Goal: Transaction & Acquisition: Purchase product/service

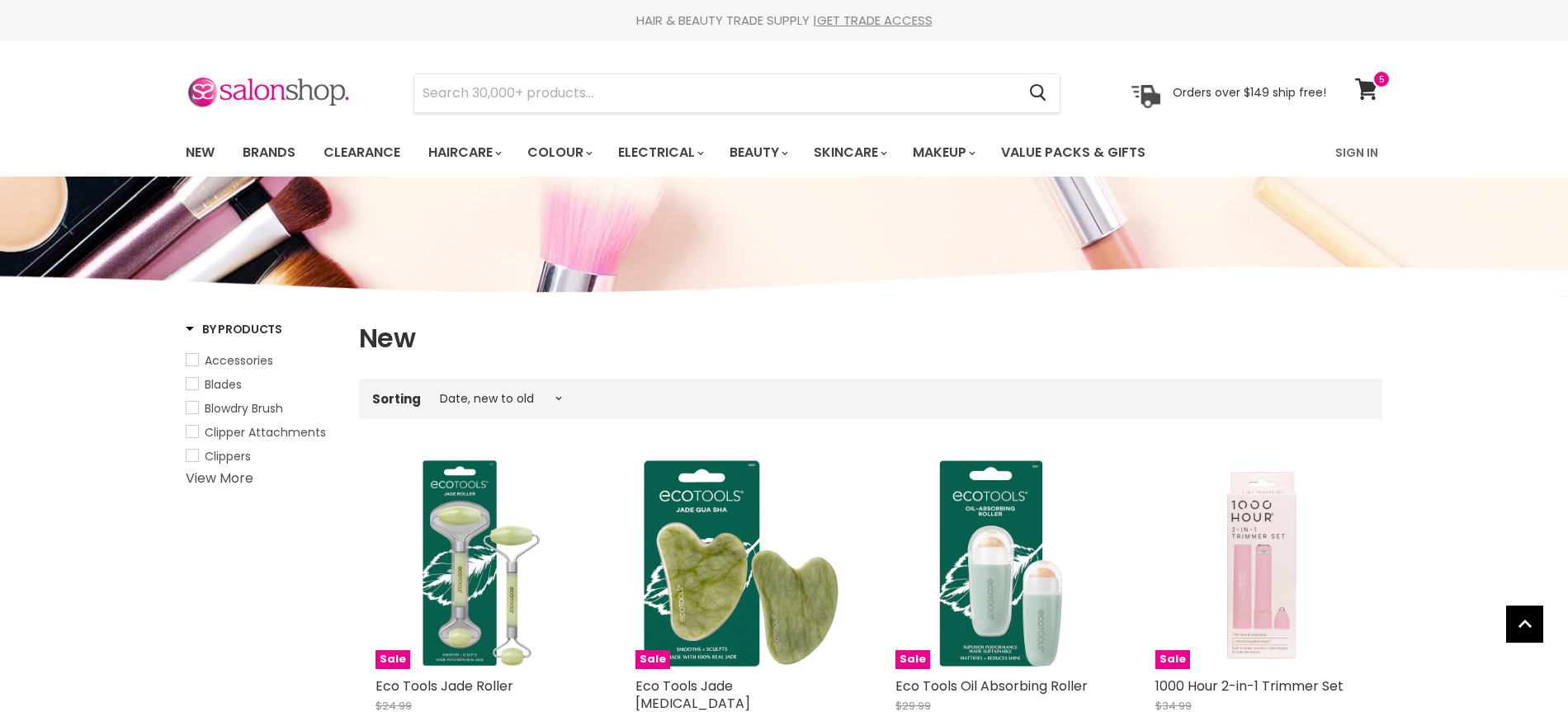
select select "created-descending"
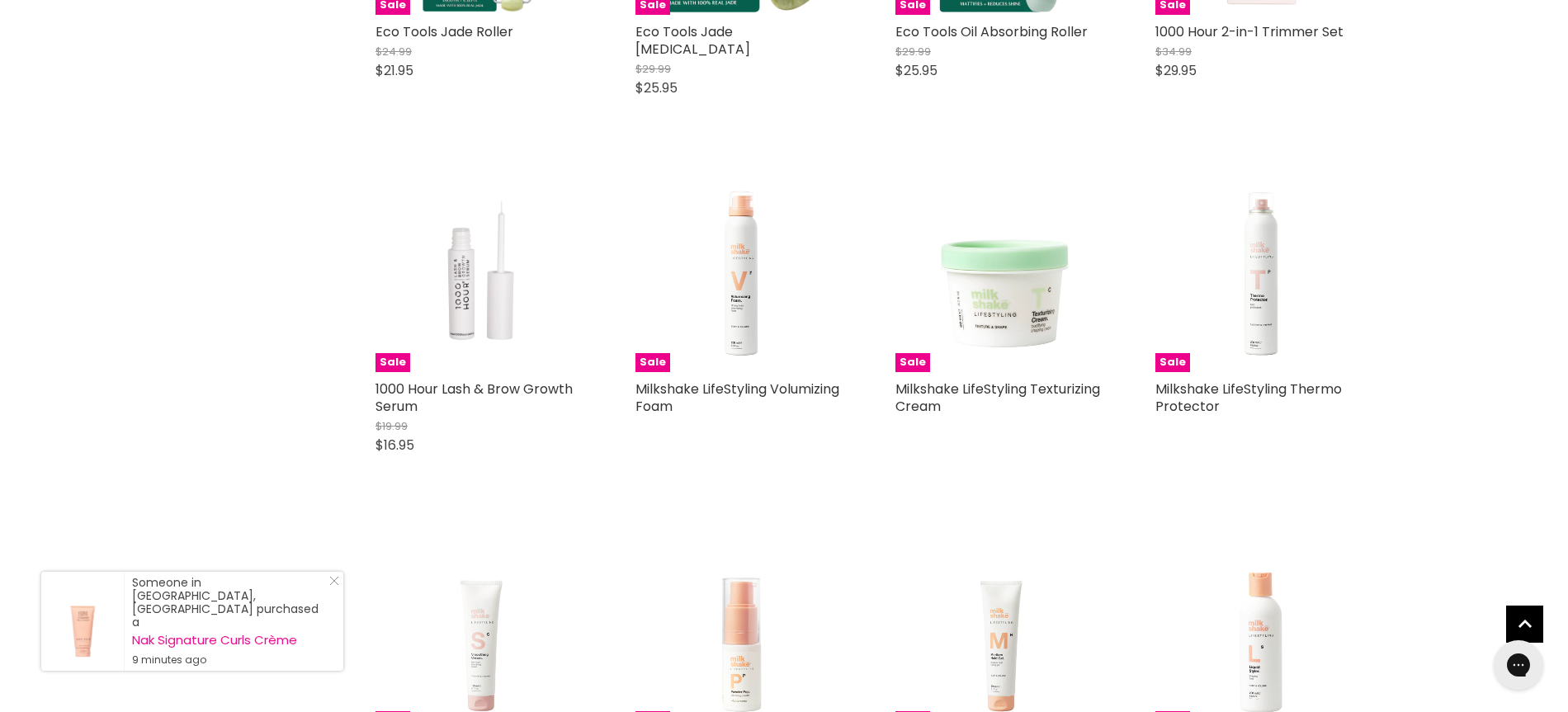
scroll to position [649, 0]
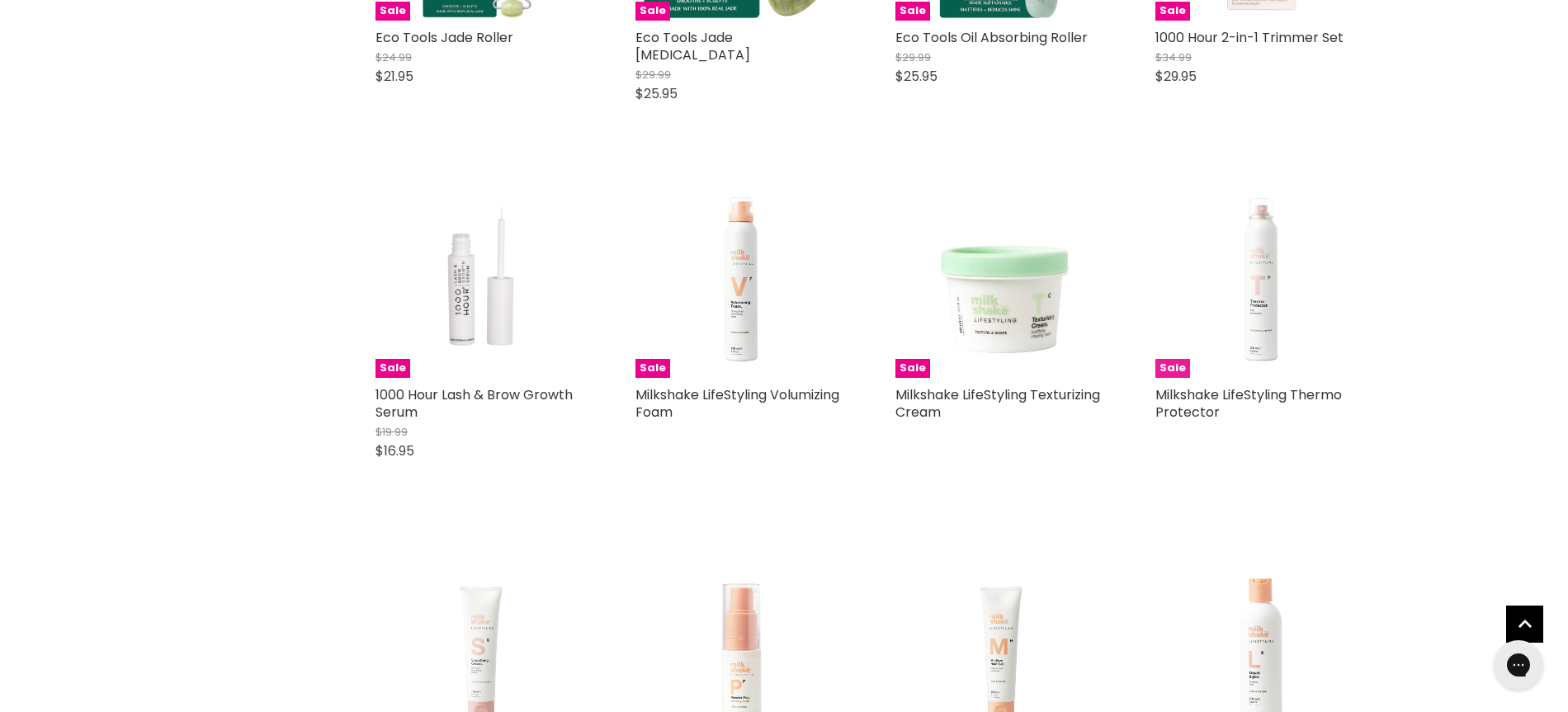
click at [1253, 313] on img "Main content" at bounding box center [1260, 273] width 210 height 210
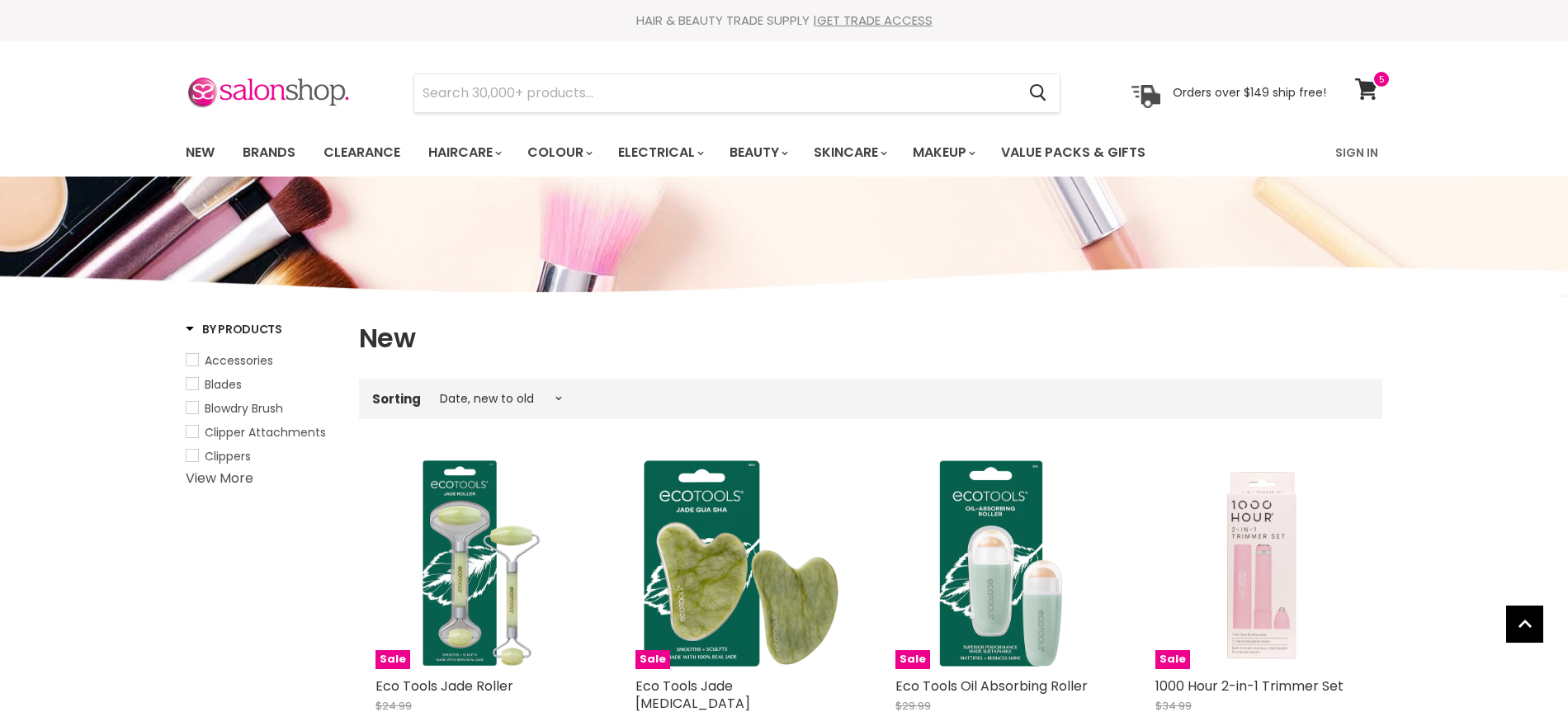
select select "created-descending"
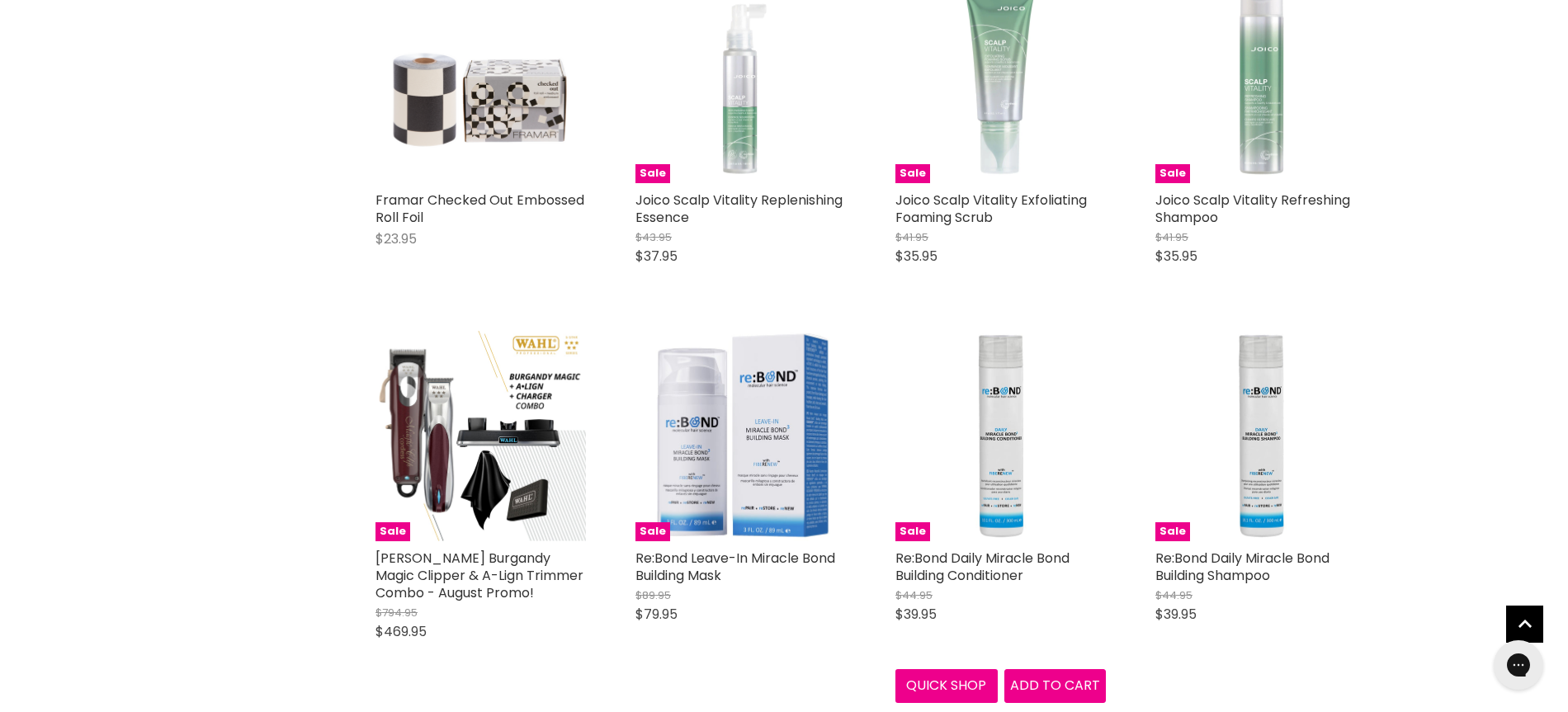
scroll to position [3502, 0]
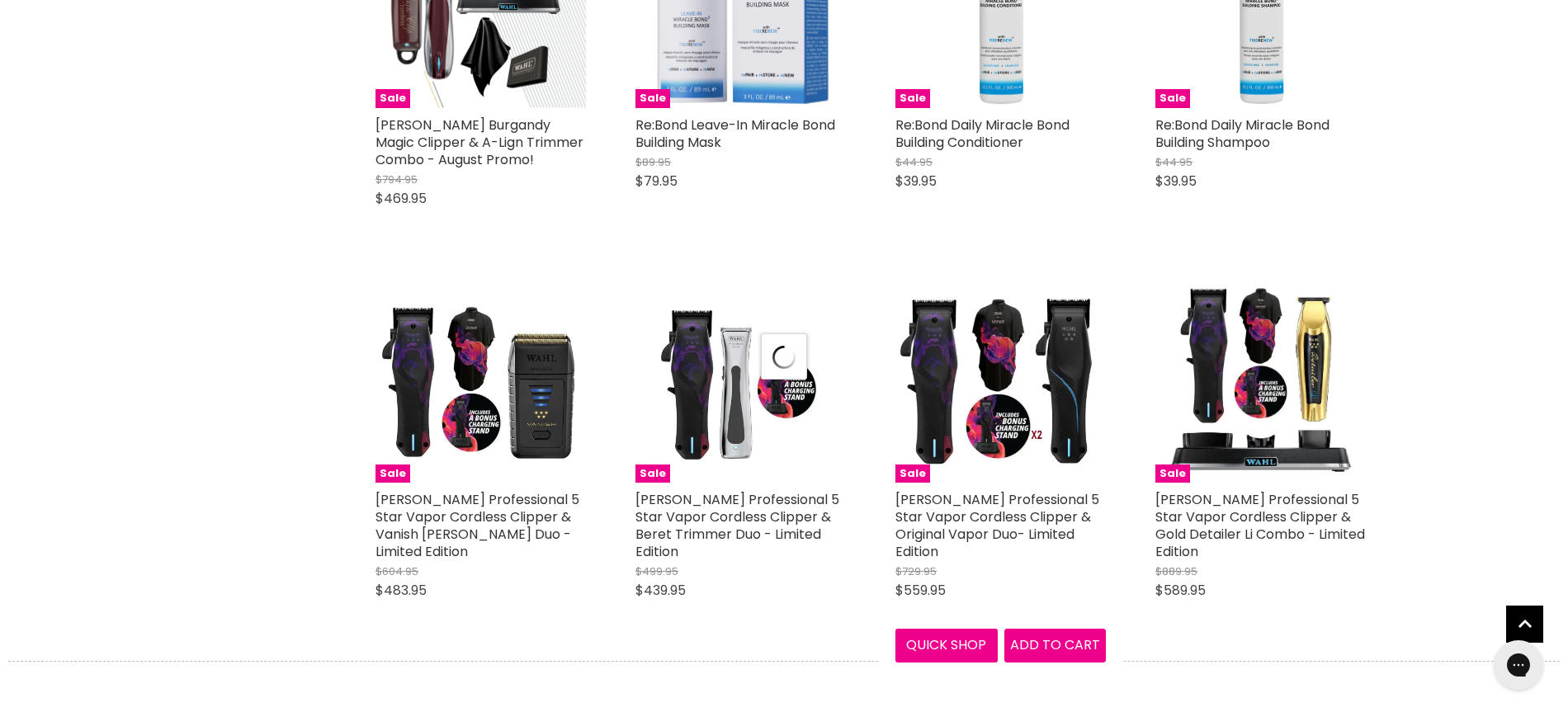
select select "created-descending"
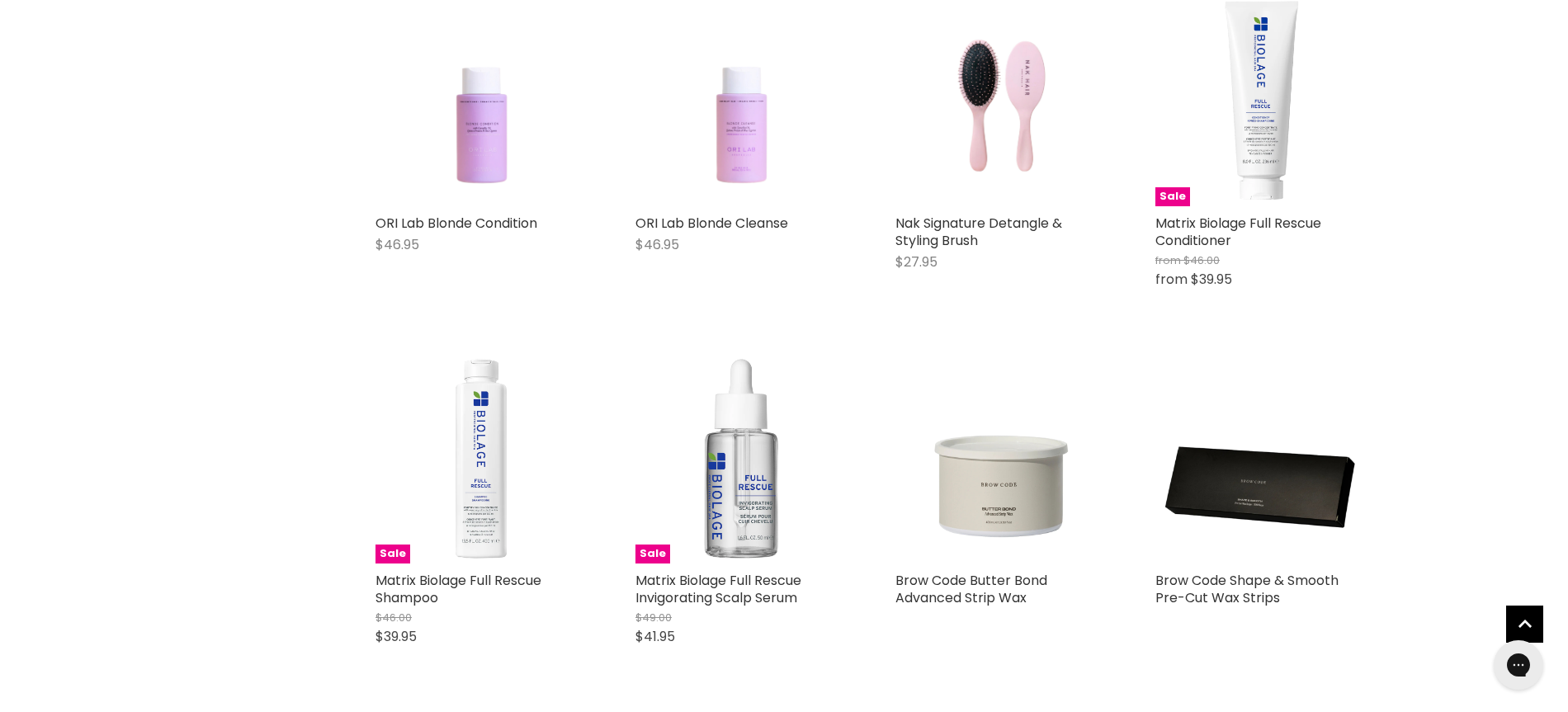
scroll to position [7643, 0]
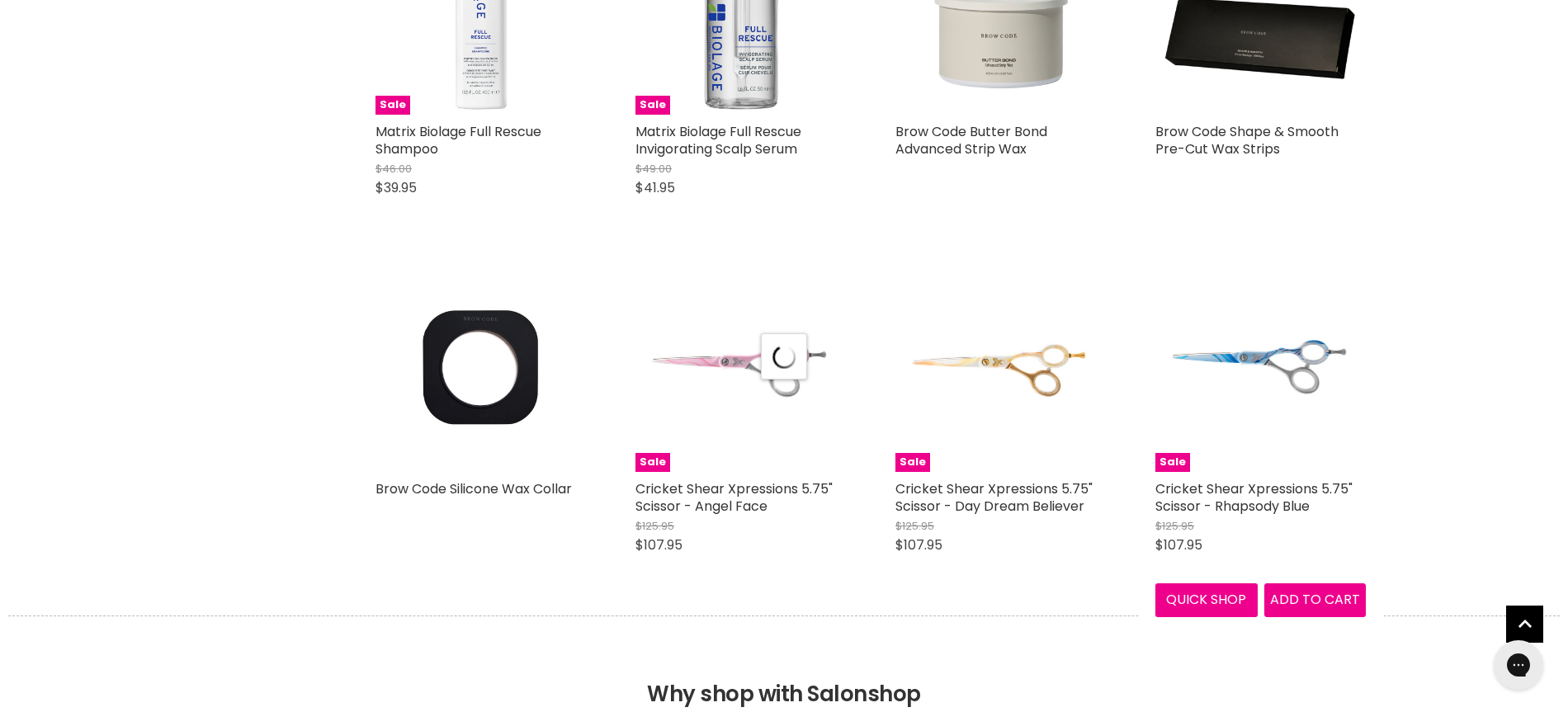
select select "created-descending"
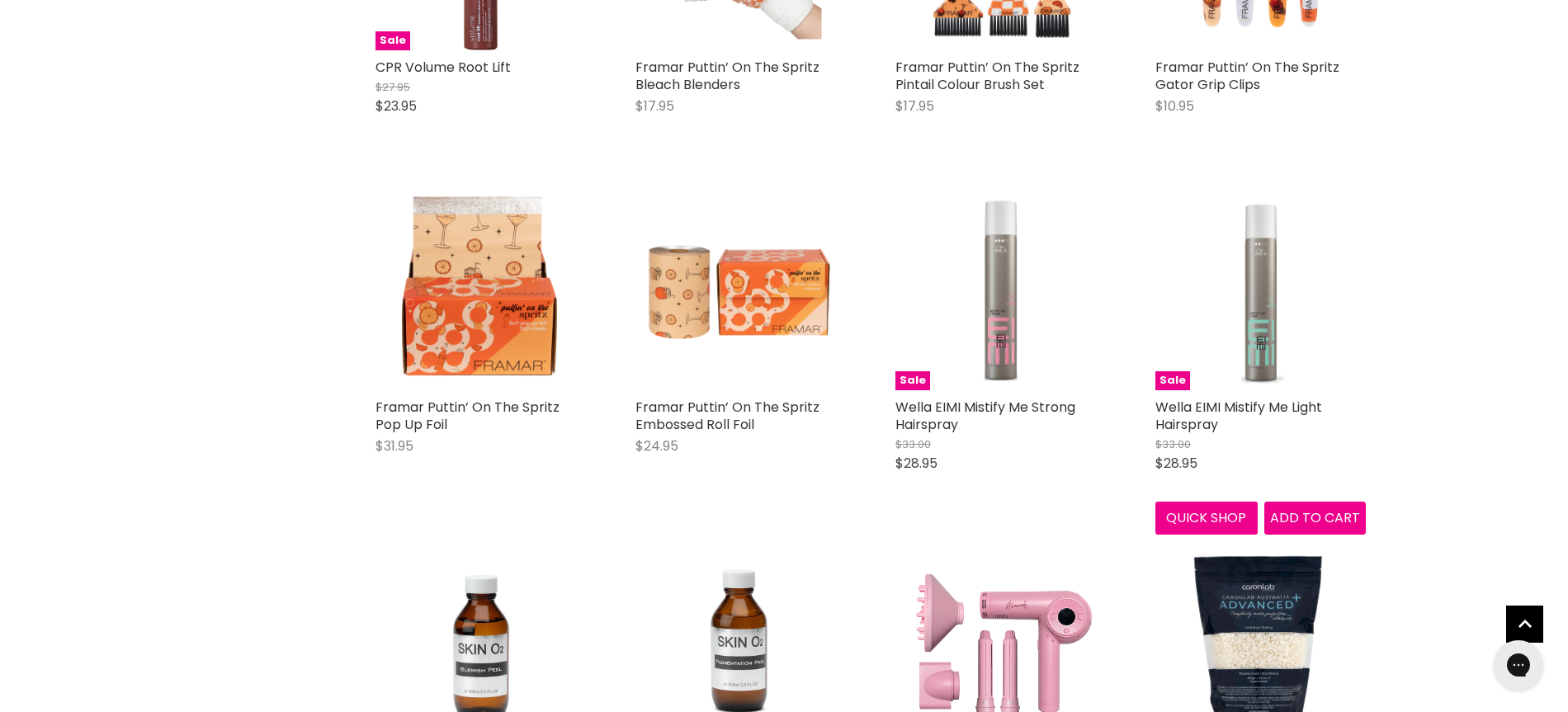
scroll to position [10983, 0]
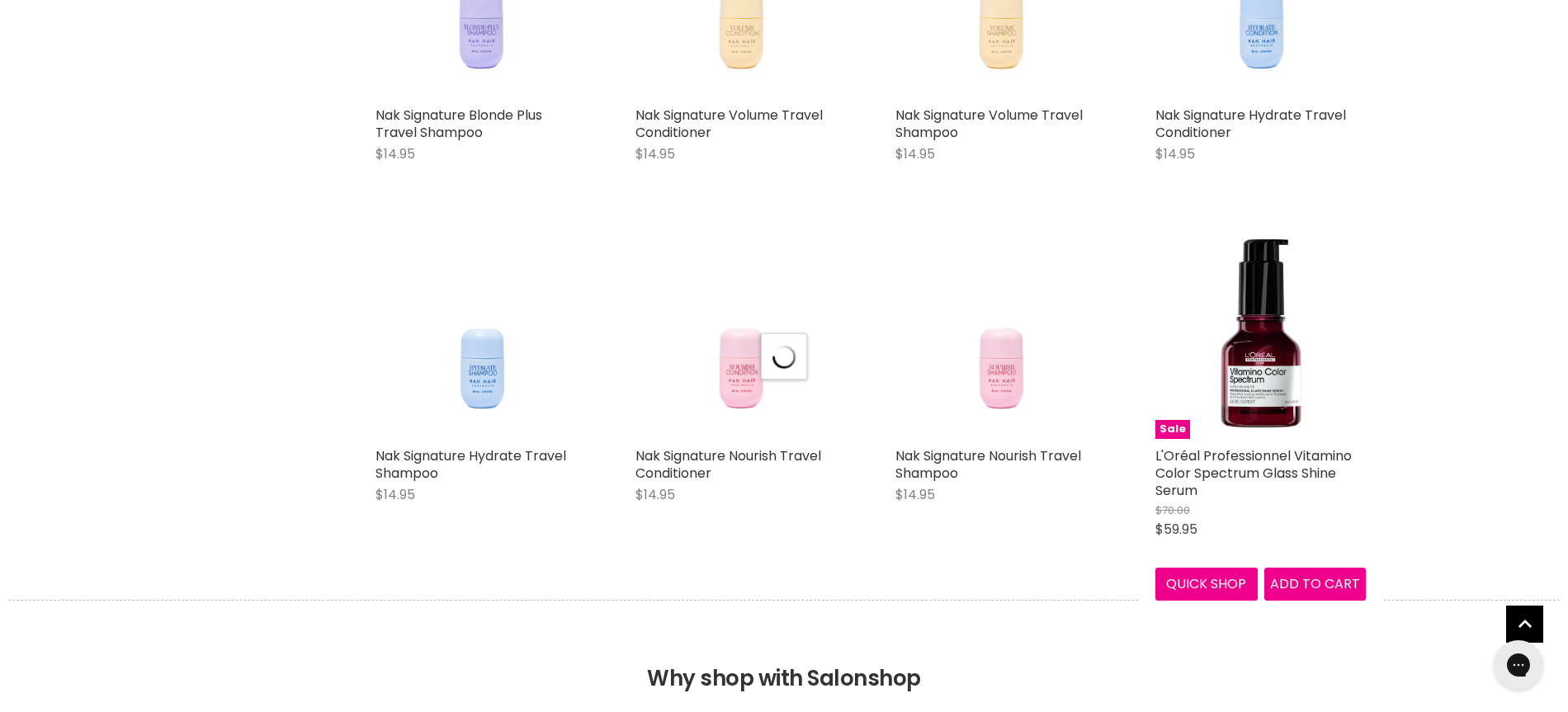
select select "created-descending"
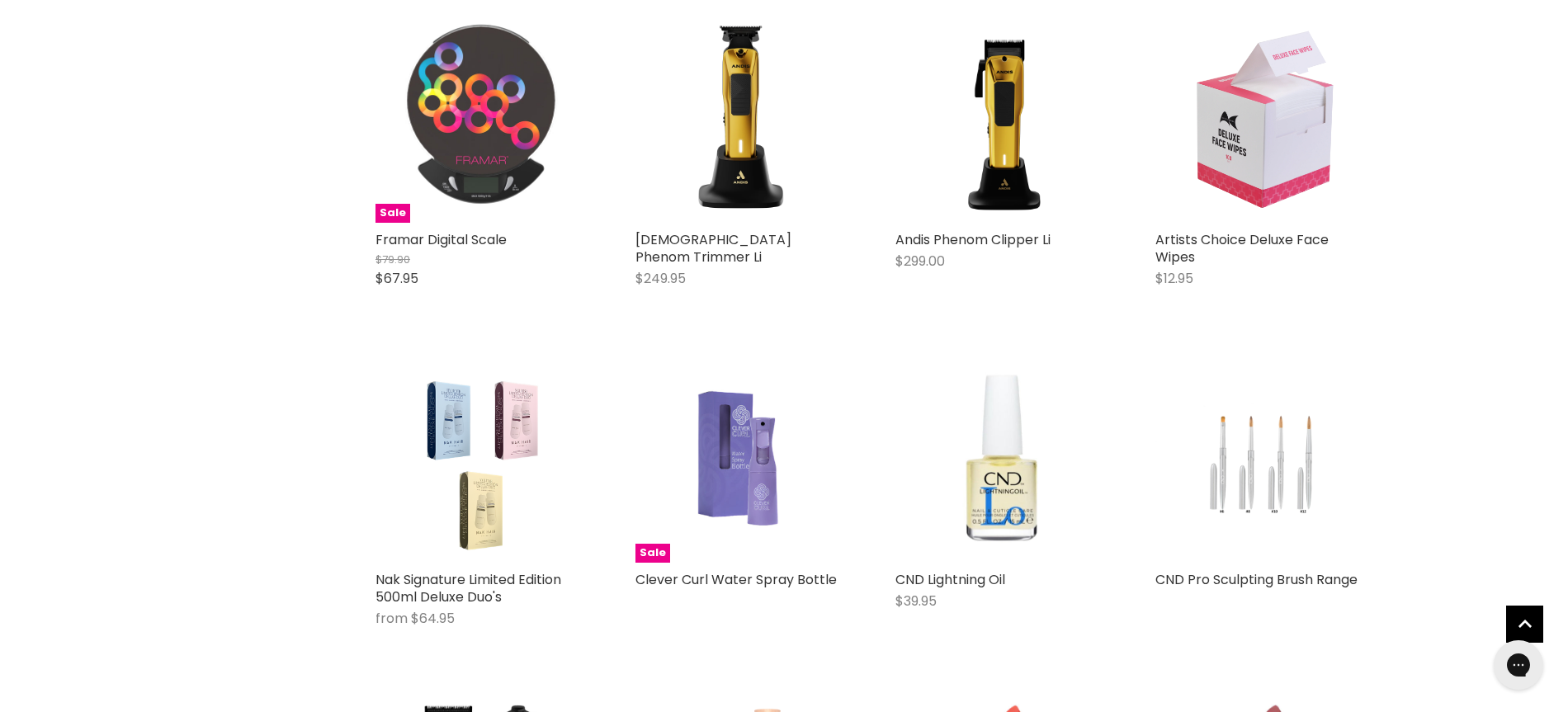
scroll to position [14676, 0]
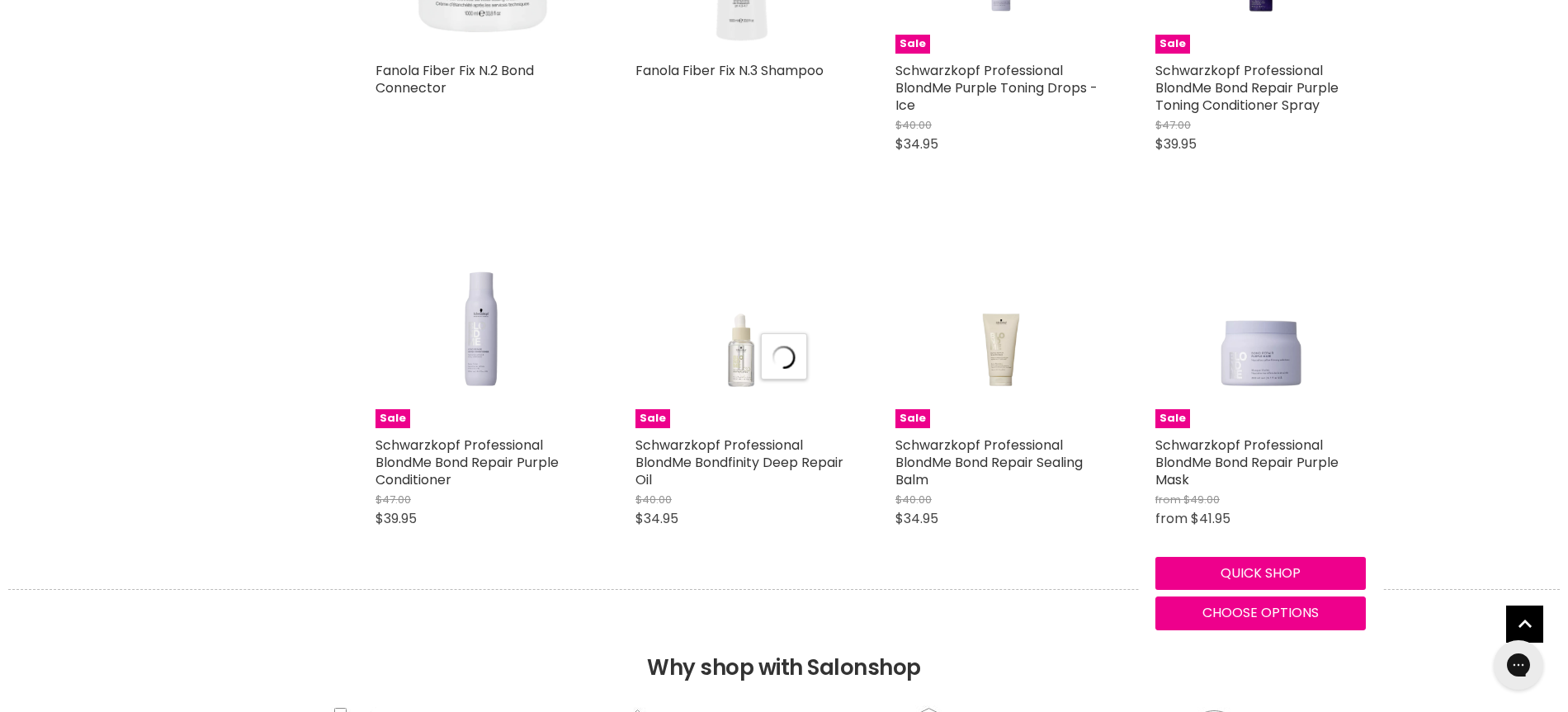
select select "created-descending"
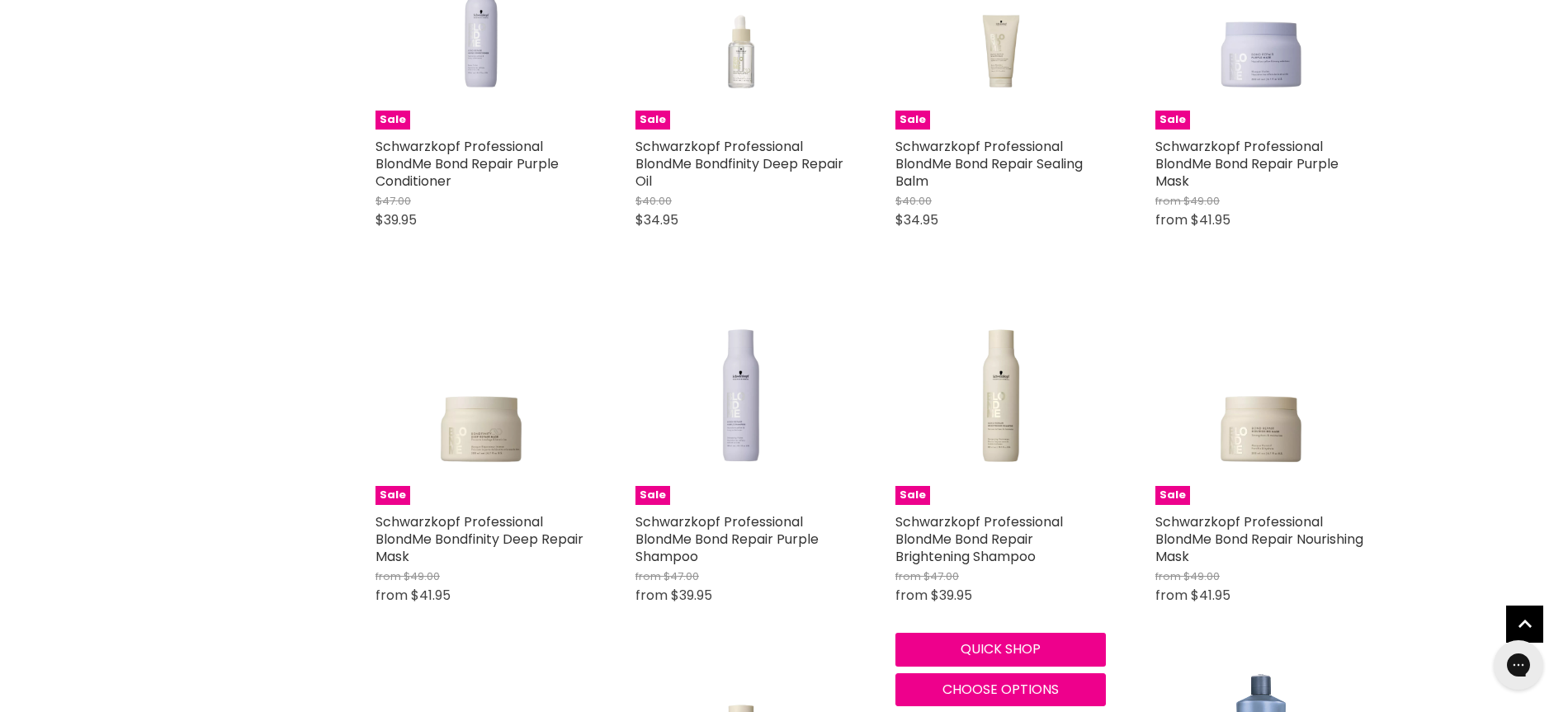
scroll to position [16862, 0]
